Goal: Information Seeking & Learning: Learn about a topic

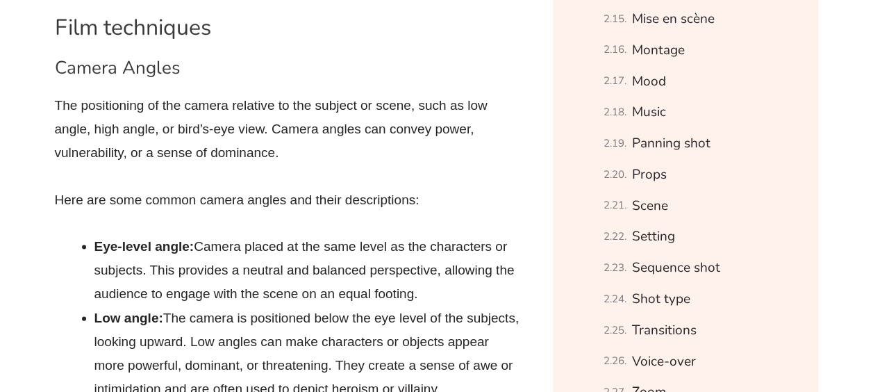
scroll to position [1320, 0]
click at [667, 145] on link "Panning shot" at bounding box center [671, 143] width 79 height 24
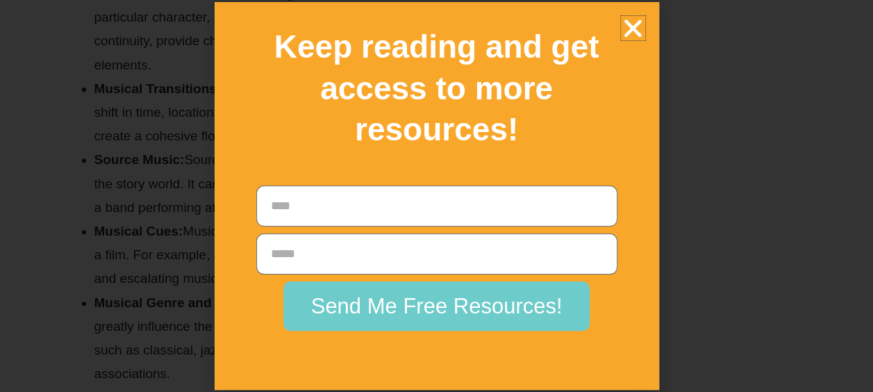
scroll to position [8501, 0]
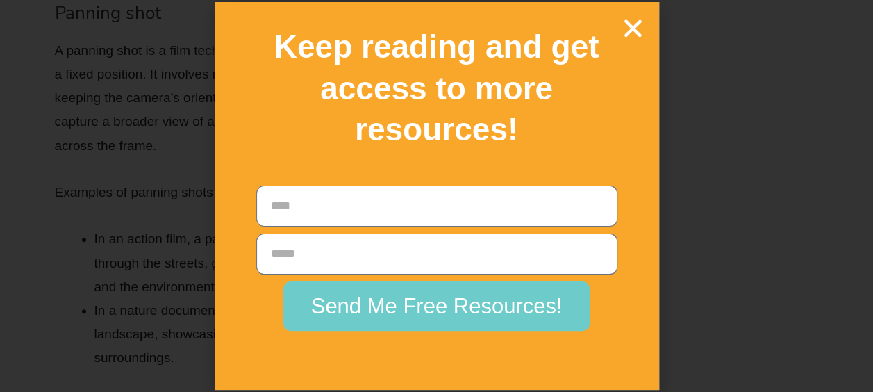
click at [637, 29] on icon "Close" at bounding box center [633, 28] width 24 height 24
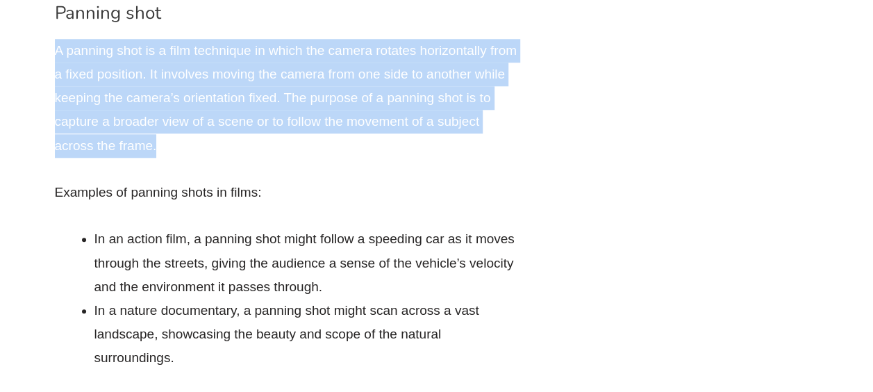
drag, startPoint x: 155, startPoint y: 148, endPoint x: 49, endPoint y: 56, distance: 140.9
copy p "A panning shot is a film technique in which the camera rotates horizontally fro…"
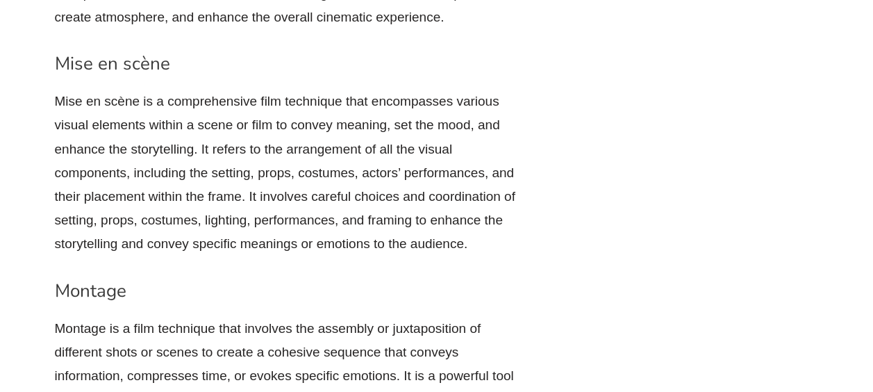
scroll to position [6743, 0]
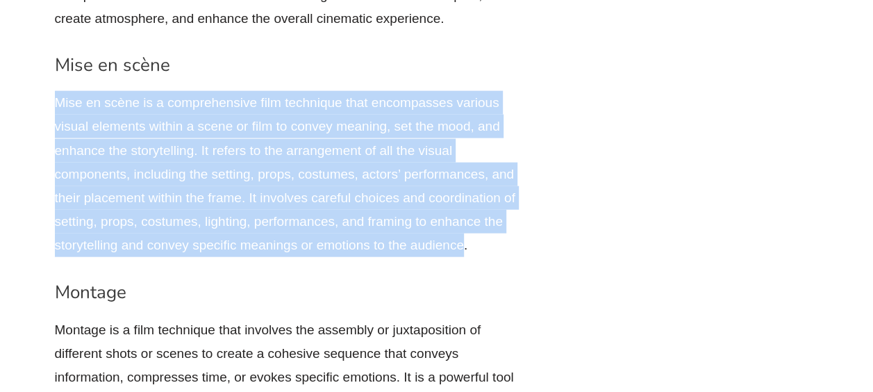
drag, startPoint x: 465, startPoint y: 243, endPoint x: 57, endPoint y: 92, distance: 435.1
click at [57, 92] on p "Mise en scène is a comprehensive film technique that encompasses various visual…" at bounding box center [288, 174] width 466 height 166
copy p "Mise en scène is a comprehensive film technique that encompasses various visual…"
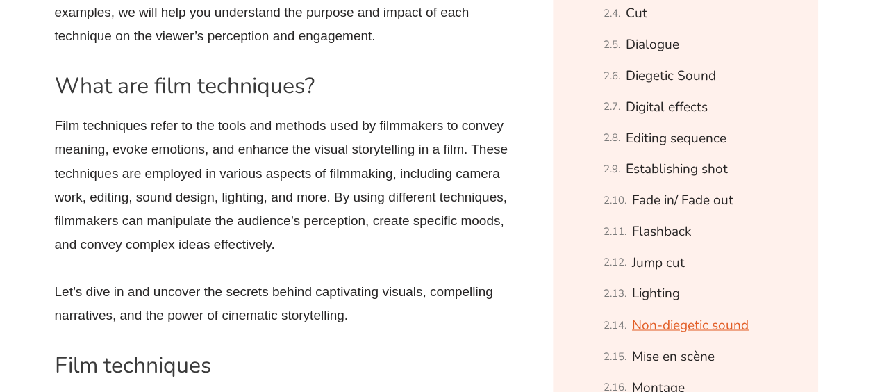
scroll to position [981, 0]
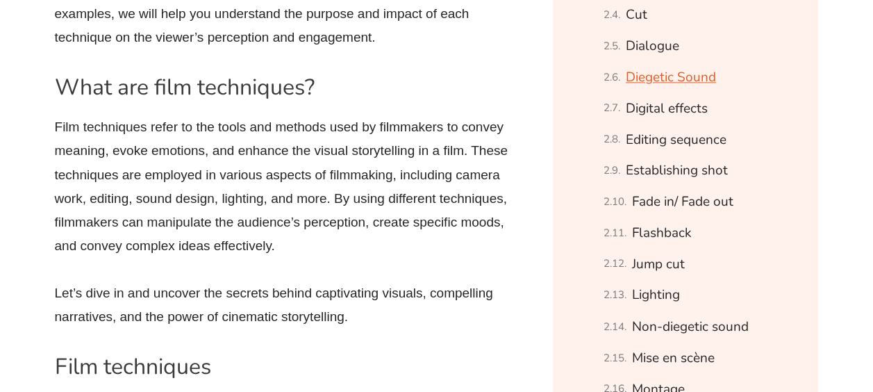
click at [626, 71] on link "Diegetic Sound" at bounding box center [671, 77] width 90 height 24
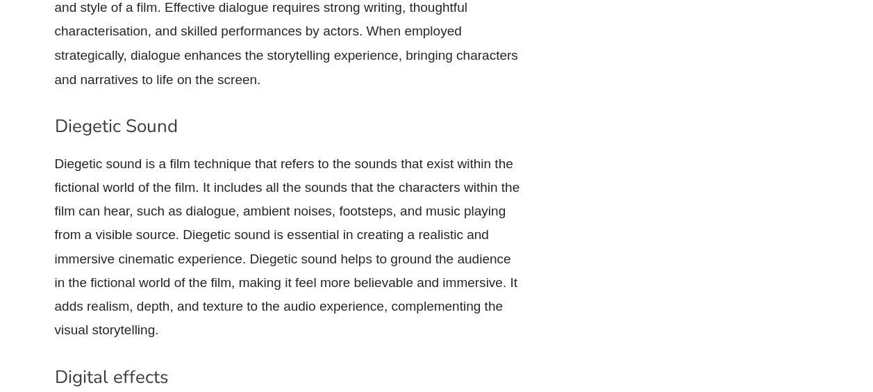
scroll to position [3990, 0]
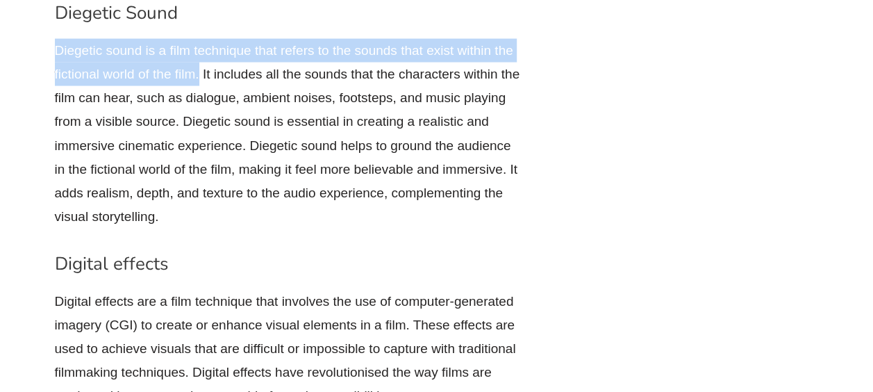
drag, startPoint x: 197, startPoint y: 76, endPoint x: 56, endPoint y: 50, distance: 144.2
click at [56, 50] on p "Diegetic sound is a film technique that refers to the sounds that exist within …" at bounding box center [288, 134] width 466 height 190
copy p "Diegetic sound is a film technique that refers to the sounds that exist within …"
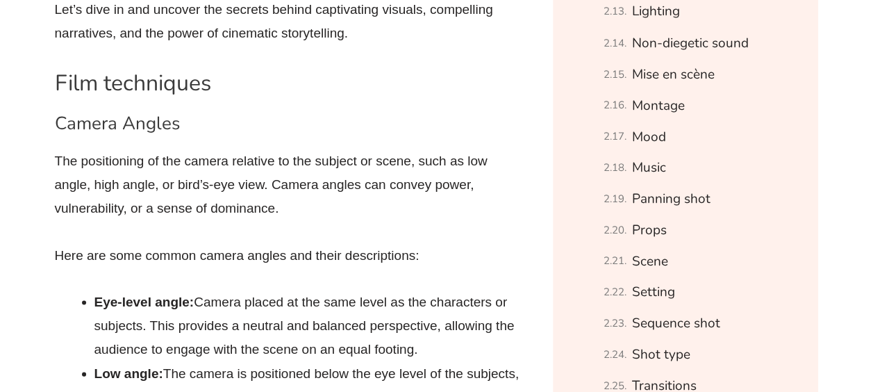
scroll to position [1273, 0]
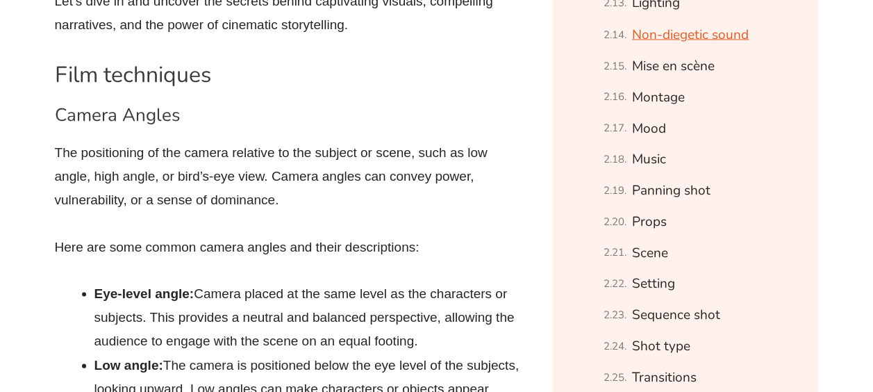
click at [650, 39] on link "Non-diegetic sound" at bounding box center [690, 34] width 117 height 24
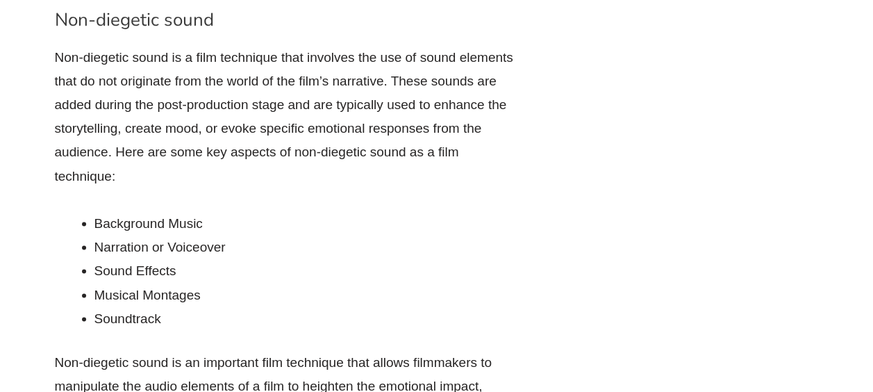
scroll to position [6359, 0]
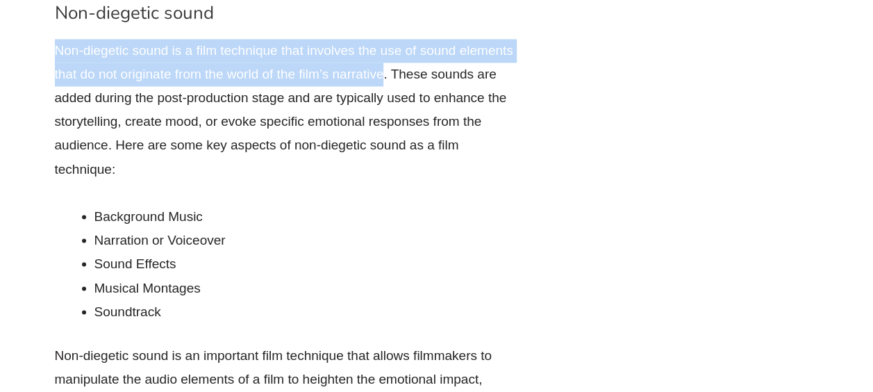
drag, startPoint x: 385, startPoint y: 76, endPoint x: 54, endPoint y: 53, distance: 332.3
click at [54, 53] on div "Film Techniques: A Complete Guide English Film Techniques In this blog post, we…" at bounding box center [297, 342] width 498 height 11844
copy p "Non-diegetic sound is a film technique that involves the use of sound elements …"
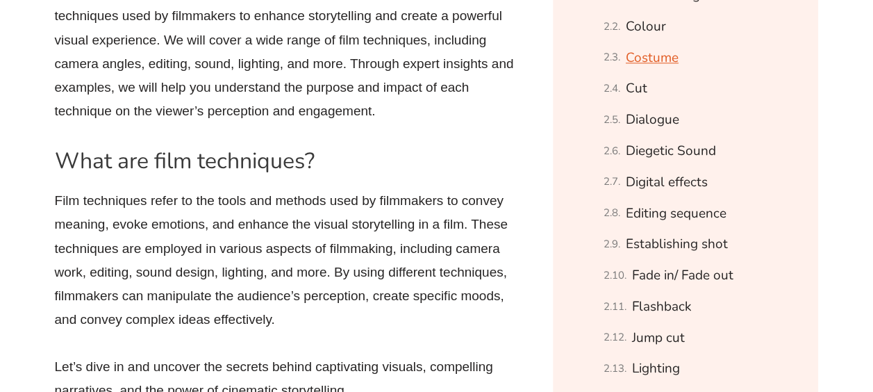
click at [667, 52] on link "Costume" at bounding box center [652, 58] width 53 height 24
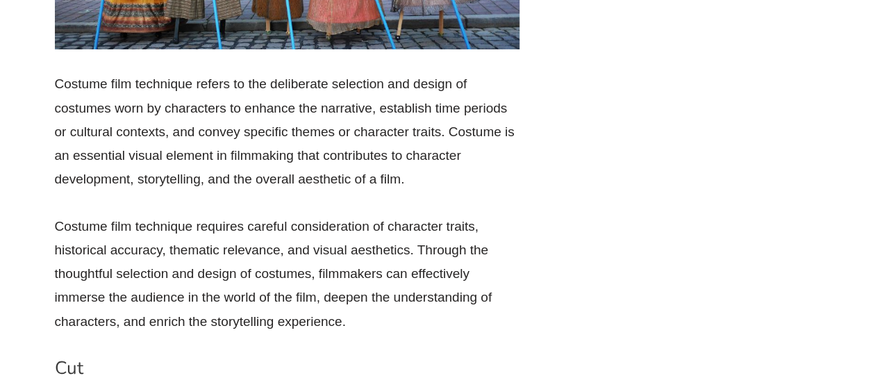
scroll to position [2588, 0]
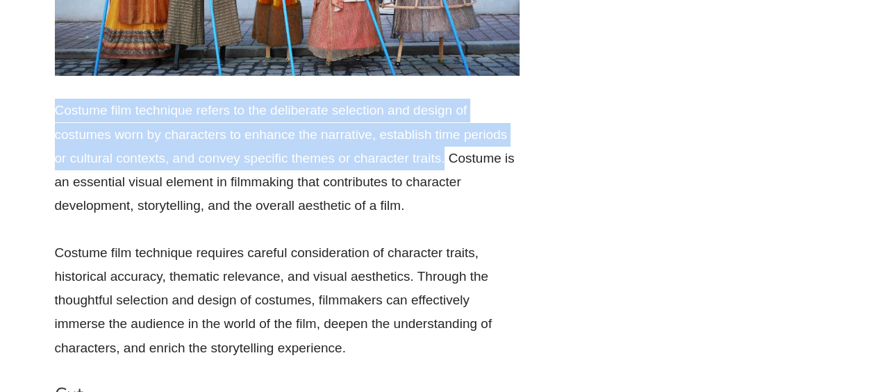
drag, startPoint x: 443, startPoint y: 158, endPoint x: 38, endPoint y: 107, distance: 408.3
copy p "Costume film technique refers to the deliberate selection and design of costume…"
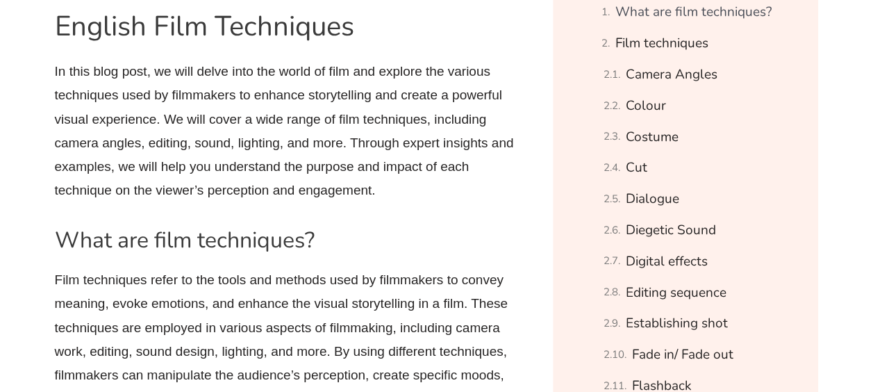
scroll to position [827, 0]
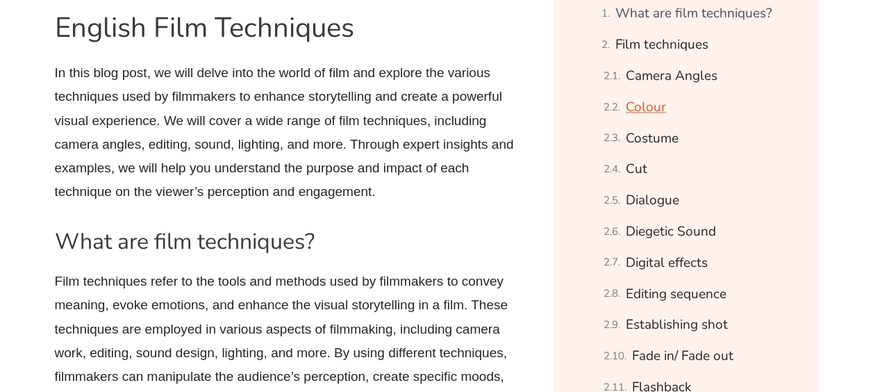
click at [645, 104] on link "Colour" at bounding box center [646, 107] width 40 height 24
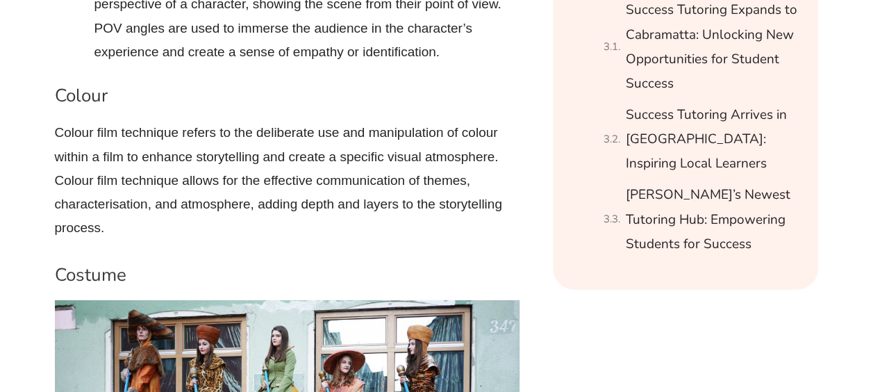
scroll to position [2167, 0]
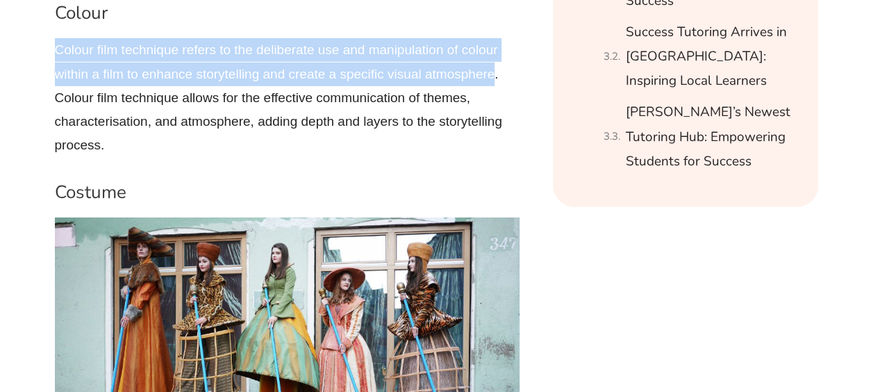
drag, startPoint x: 493, startPoint y: 73, endPoint x: 45, endPoint y: 44, distance: 449.1
copy p "Colour film technique refers to the deliberate use and manipulation of colour w…"
